Goal: Check status

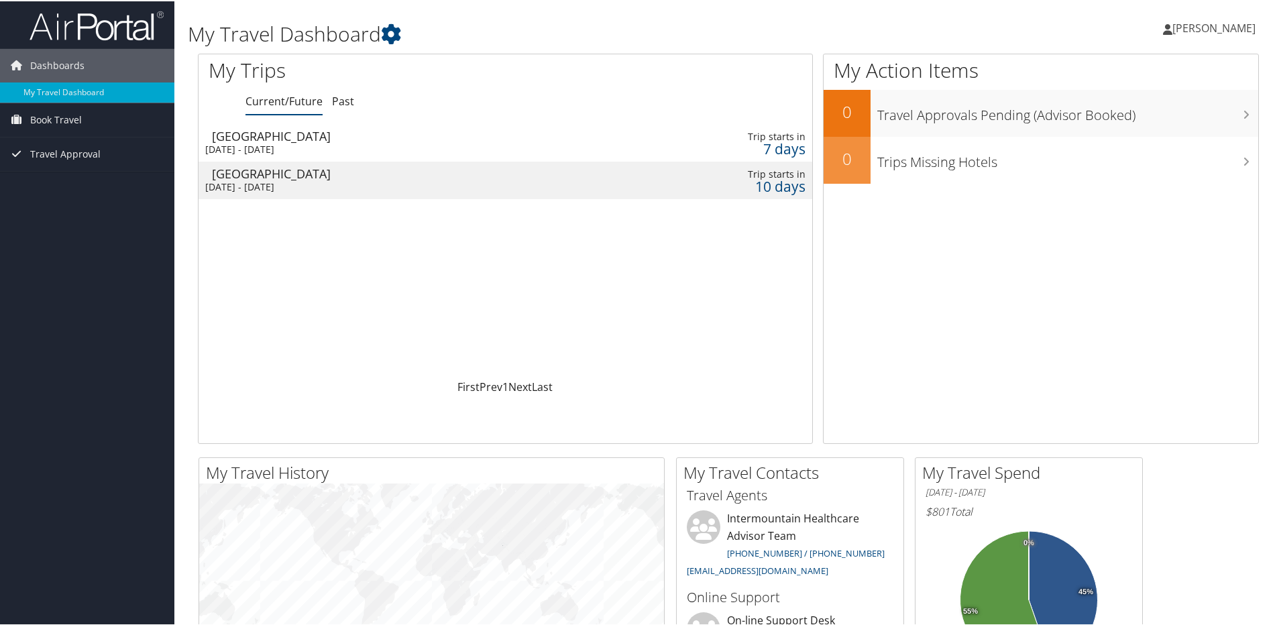
click at [392, 175] on div "[GEOGRAPHIC_DATA]" at bounding box center [405, 172] width 387 height 12
